Goal: Task Accomplishment & Management: Manage account settings

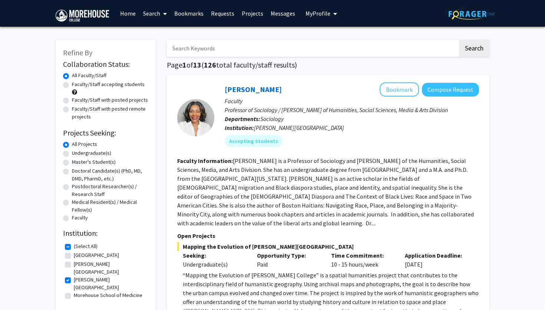
click at [318, 9] on button "My Profile" at bounding box center [321, 13] width 36 height 27
click at [322, 36] on div "[PERSON_NAME] View Profile" at bounding box center [342, 38] width 63 height 16
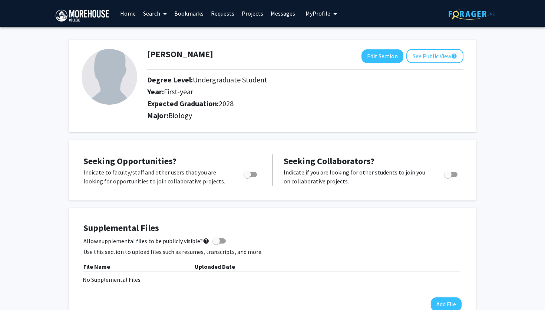
click at [296, 86] on div "Degree Level: Undergraduate Student" at bounding box center [285, 81] width 286 height 12
click at [421, 55] on button "See Public View help" at bounding box center [435, 56] width 57 height 14
